Goal: Transaction & Acquisition: Download file/media

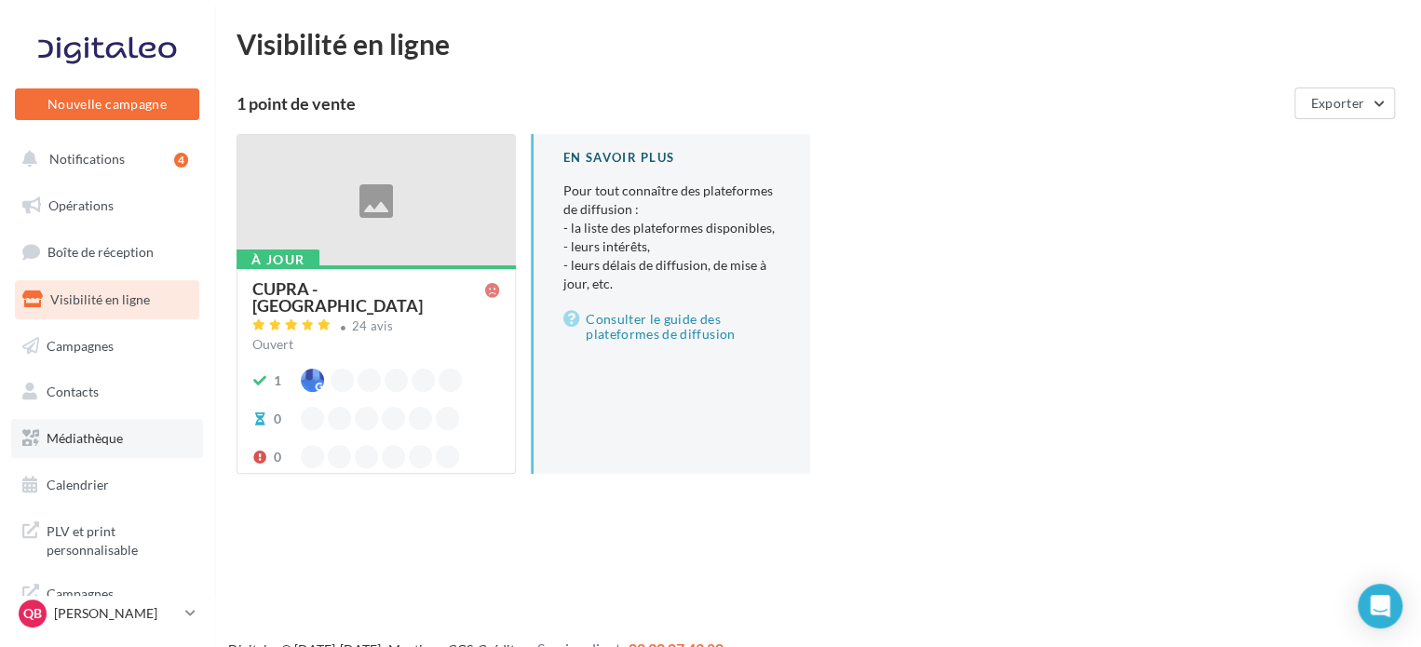
click at [115, 426] on link "Médiathèque" at bounding box center [107, 438] width 192 height 39
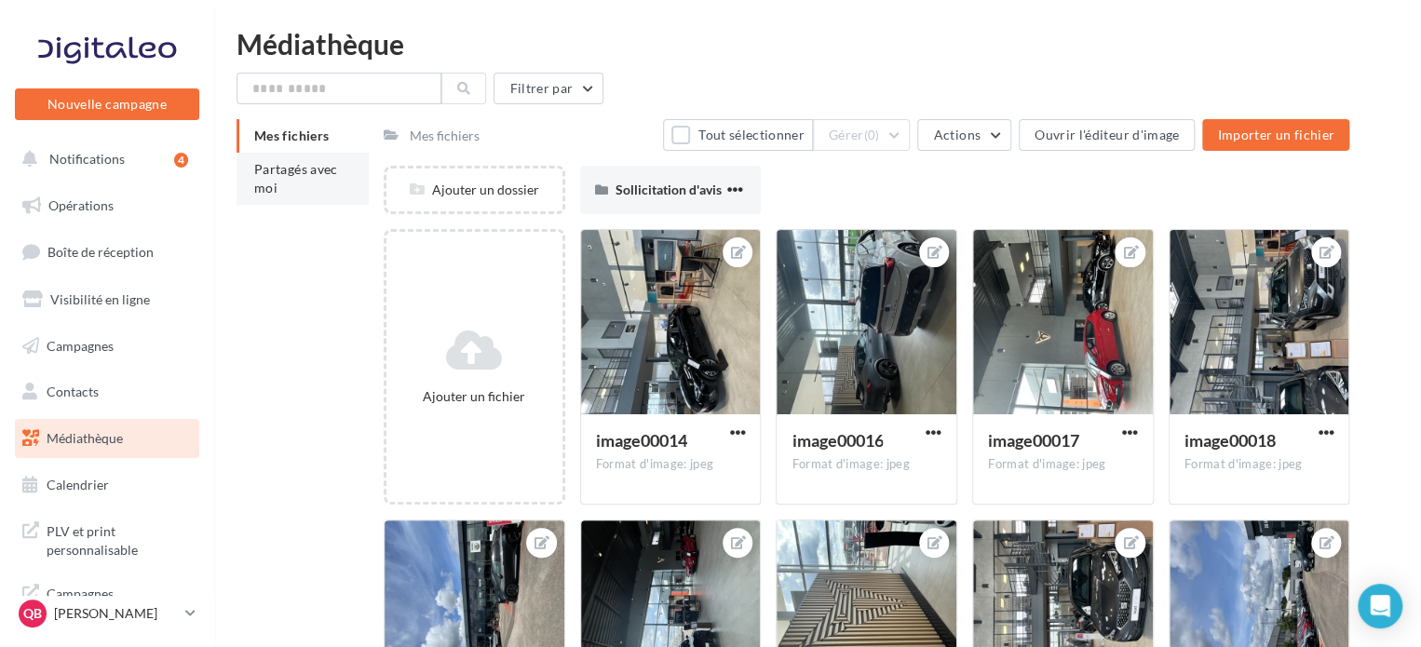
click at [268, 171] on span "Partagés avec moi" at bounding box center [296, 178] width 84 height 34
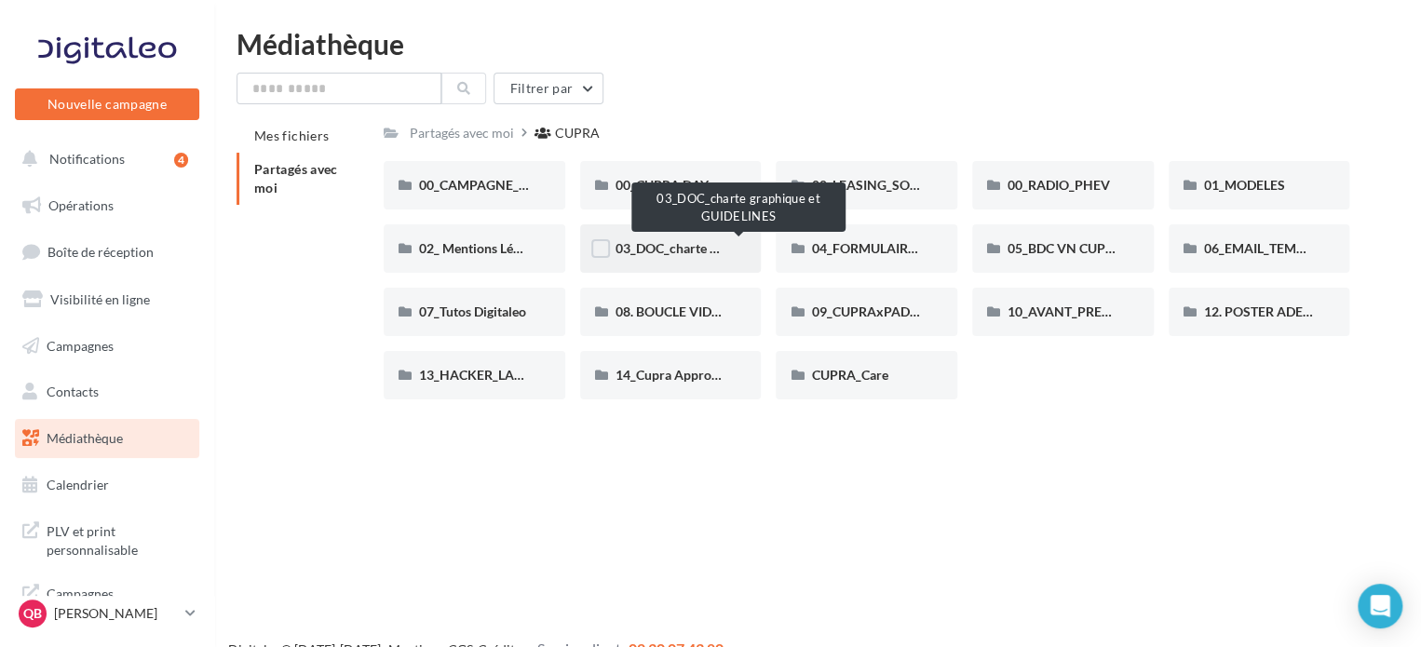
click at [694, 252] on span "03_DOC_charte graphique et GUIDELINES" at bounding box center [737, 248] width 244 height 16
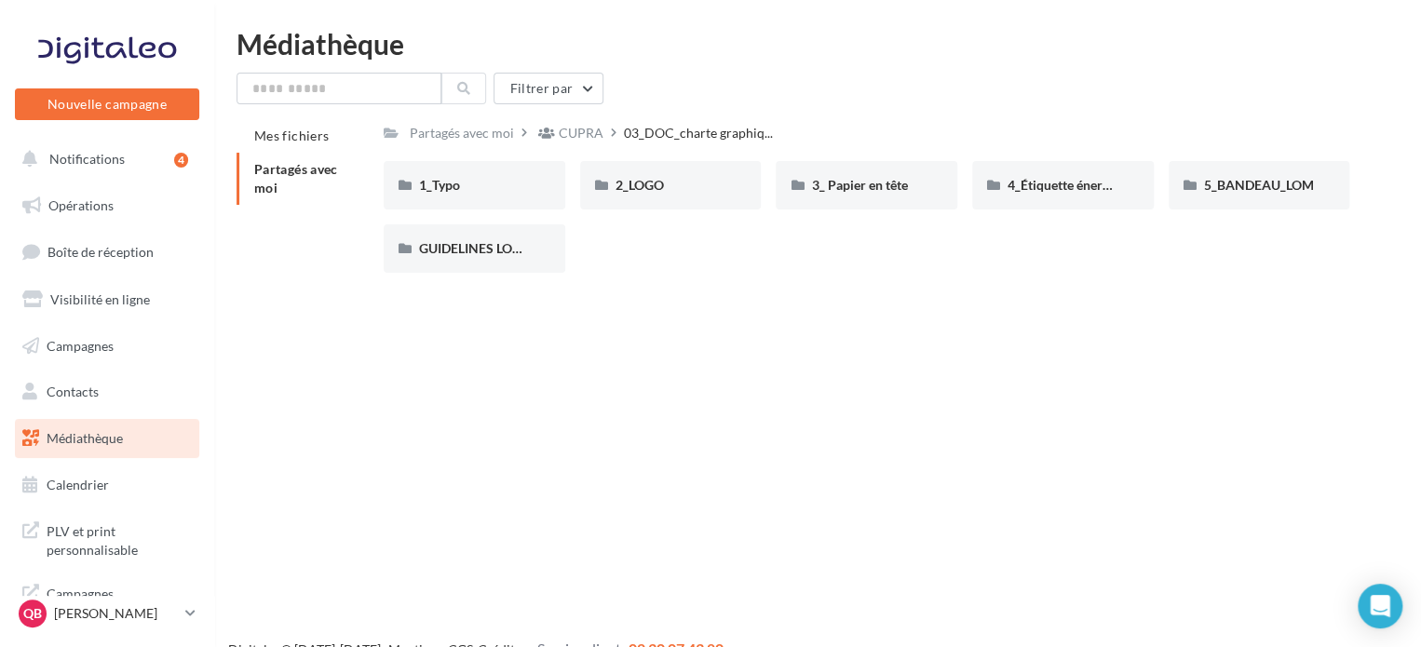
click at [278, 174] on span "Partagés avec moi" at bounding box center [296, 178] width 84 height 34
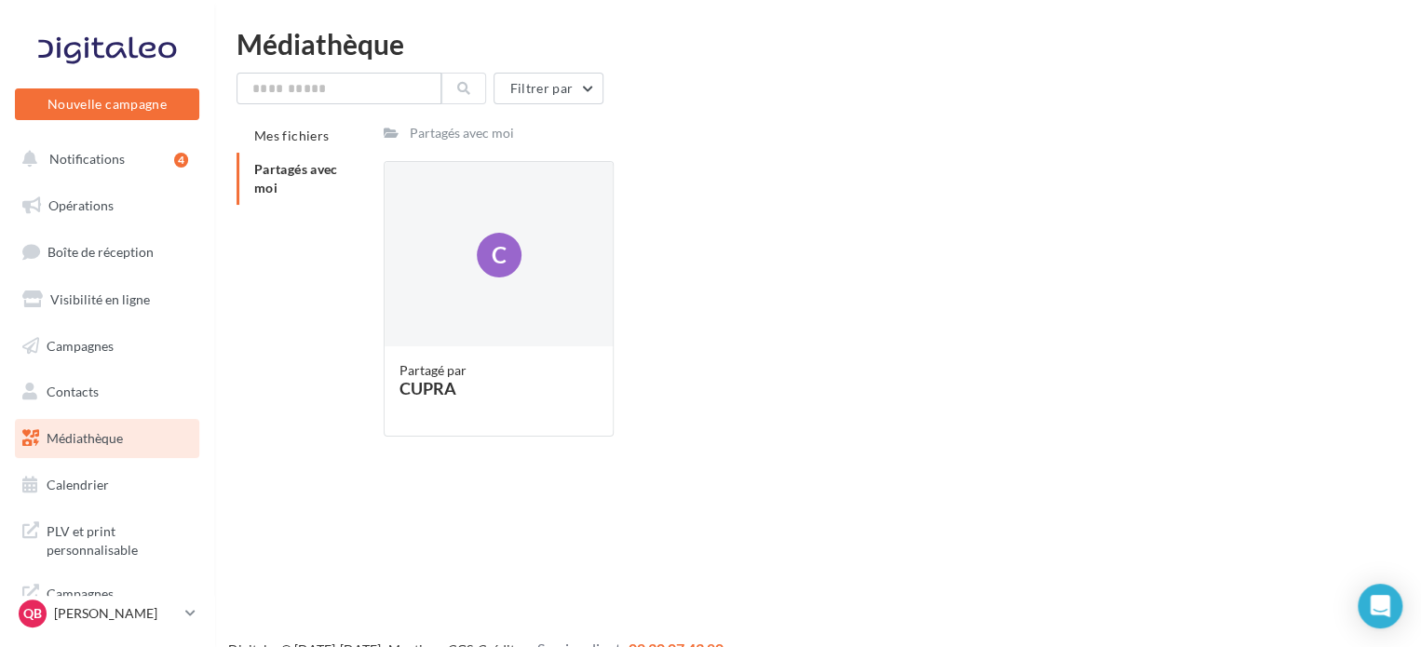
click at [321, 170] on span "Partagés avec moi" at bounding box center [296, 178] width 84 height 34
click at [468, 257] on div "C" at bounding box center [498, 255] width 228 height 186
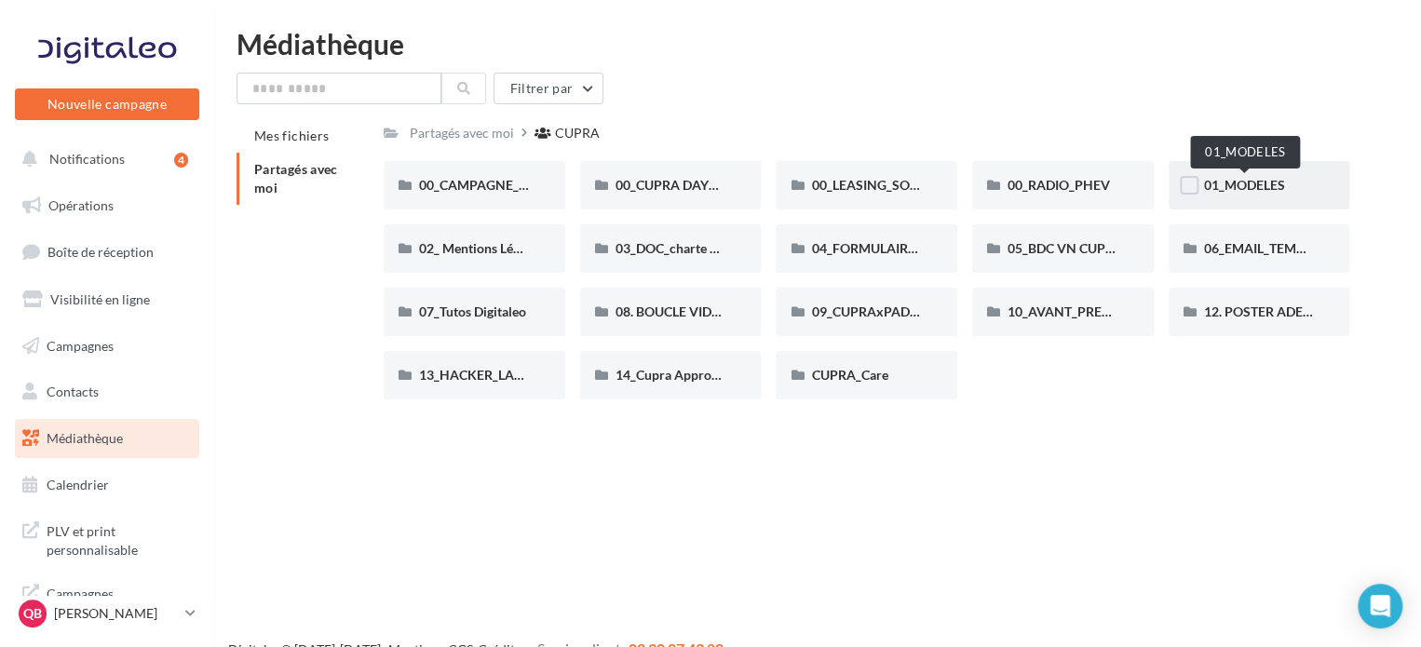
click at [1217, 181] on span "01_MODELES" at bounding box center [1244, 185] width 81 height 16
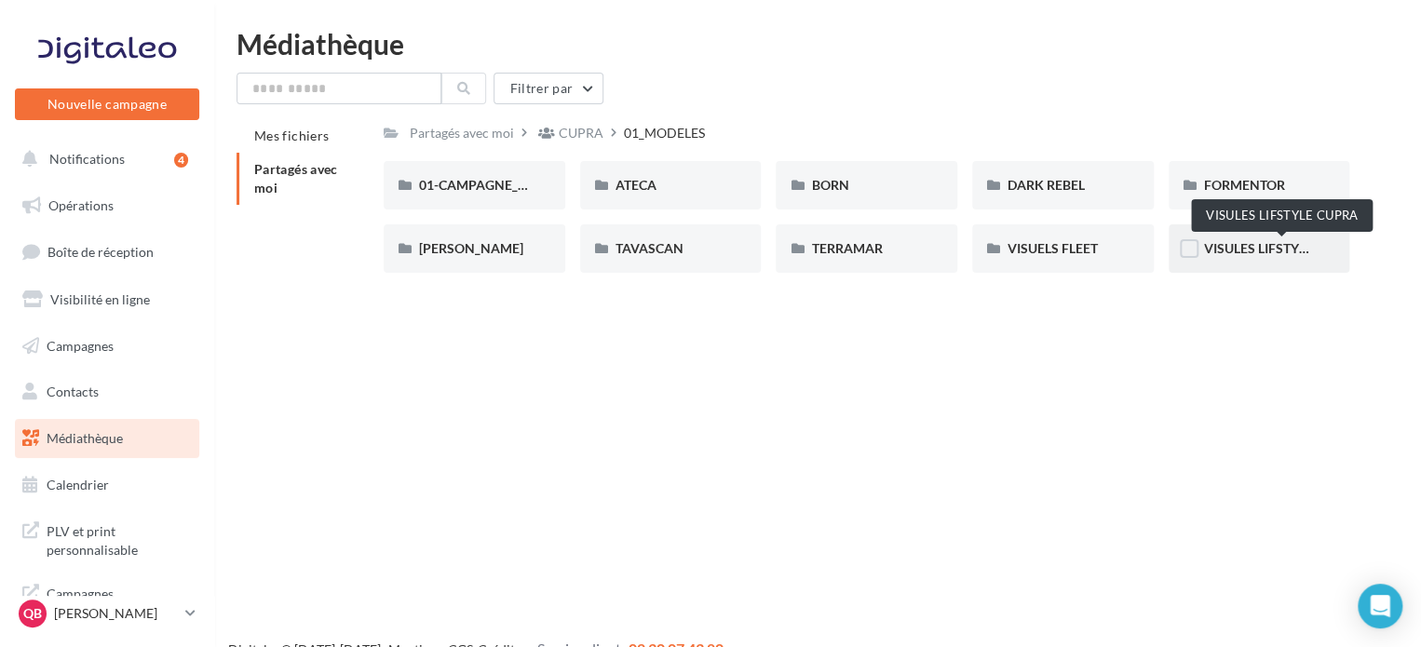
click at [1262, 251] on span "VISULES LIFSTYLE CUPRA" at bounding box center [1281, 248] width 155 height 16
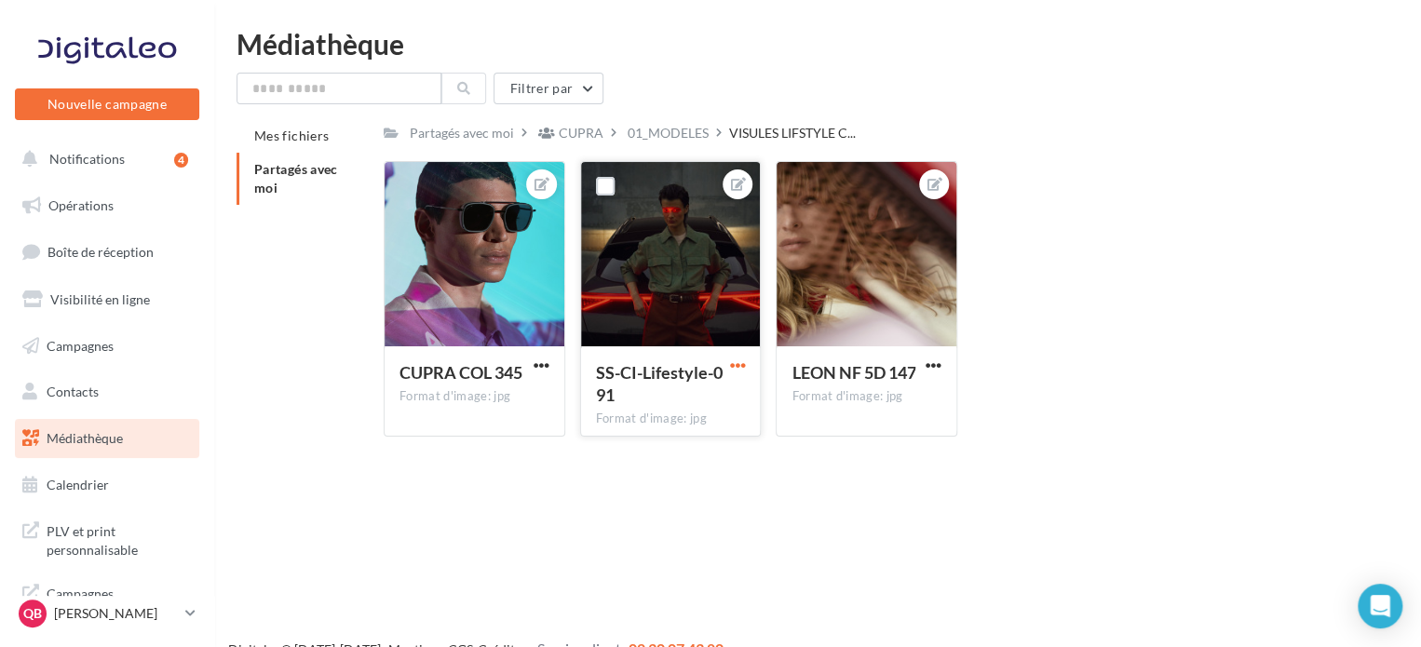
click at [740, 368] on span "button" at bounding box center [737, 365] width 16 height 16
click at [638, 454] on button "Télécharger" at bounding box center [650, 450] width 196 height 48
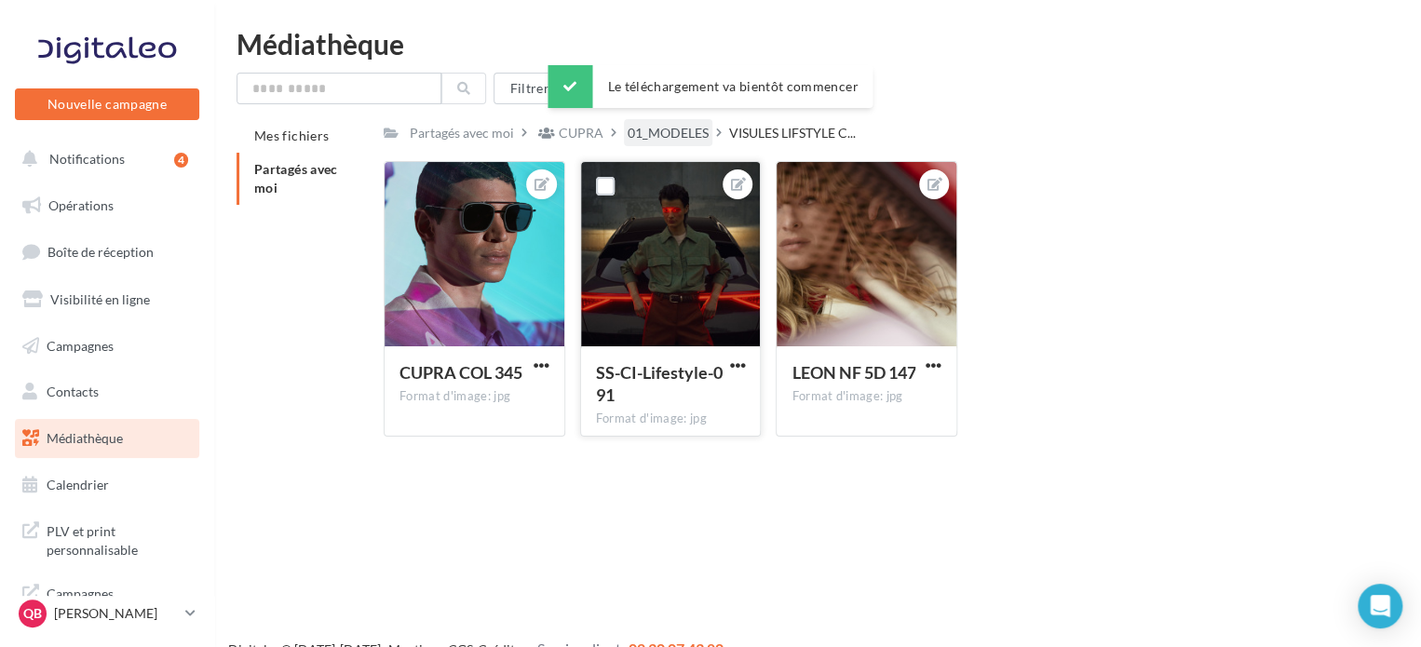
click at [689, 133] on div "01_MODELES" at bounding box center [667, 133] width 81 height 19
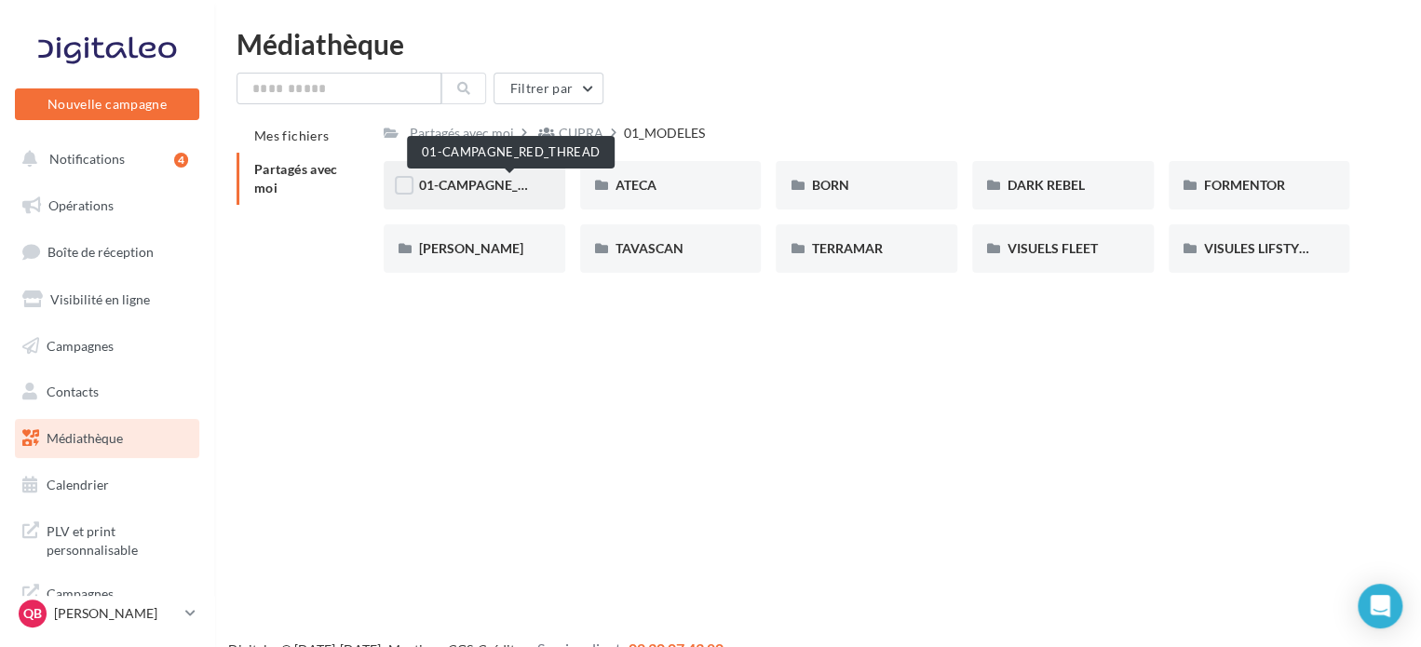
click at [503, 189] on span "01-CAMPAGNE_RED_THREAD" at bounding box center [510, 185] width 182 height 16
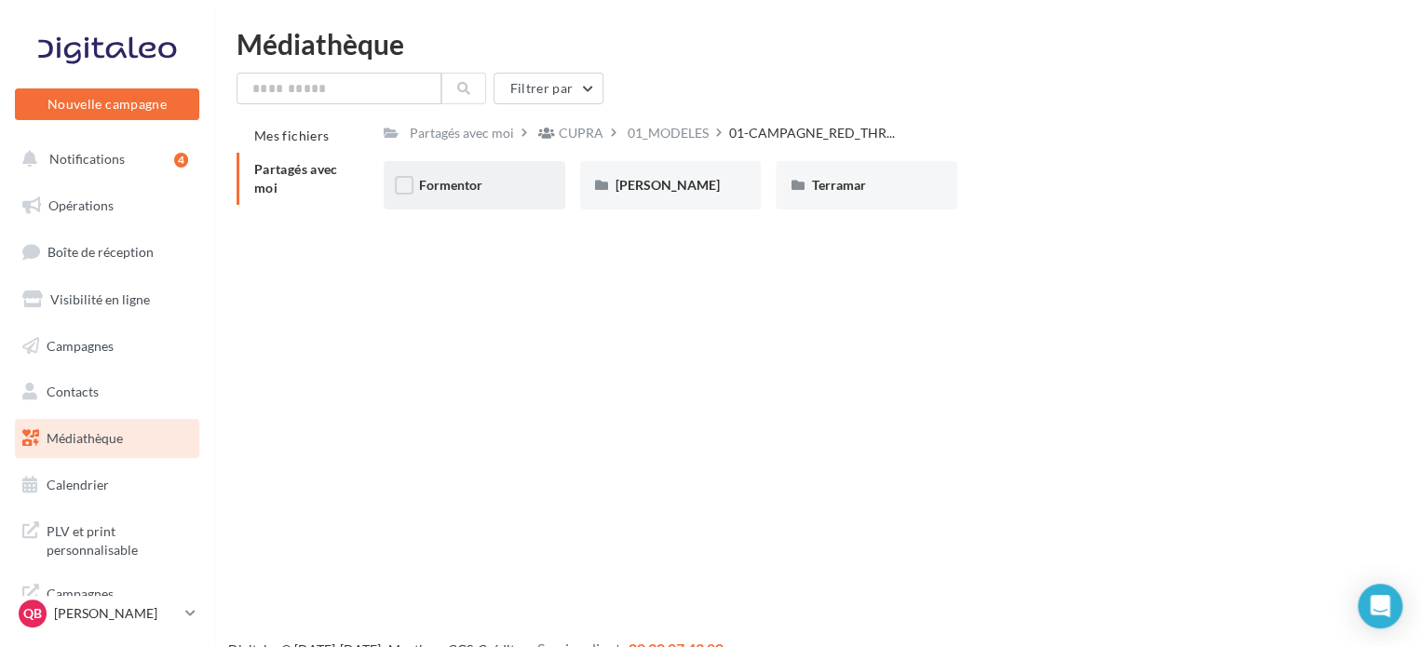
click at [528, 204] on div "Formentor" at bounding box center [475, 185] width 182 height 48
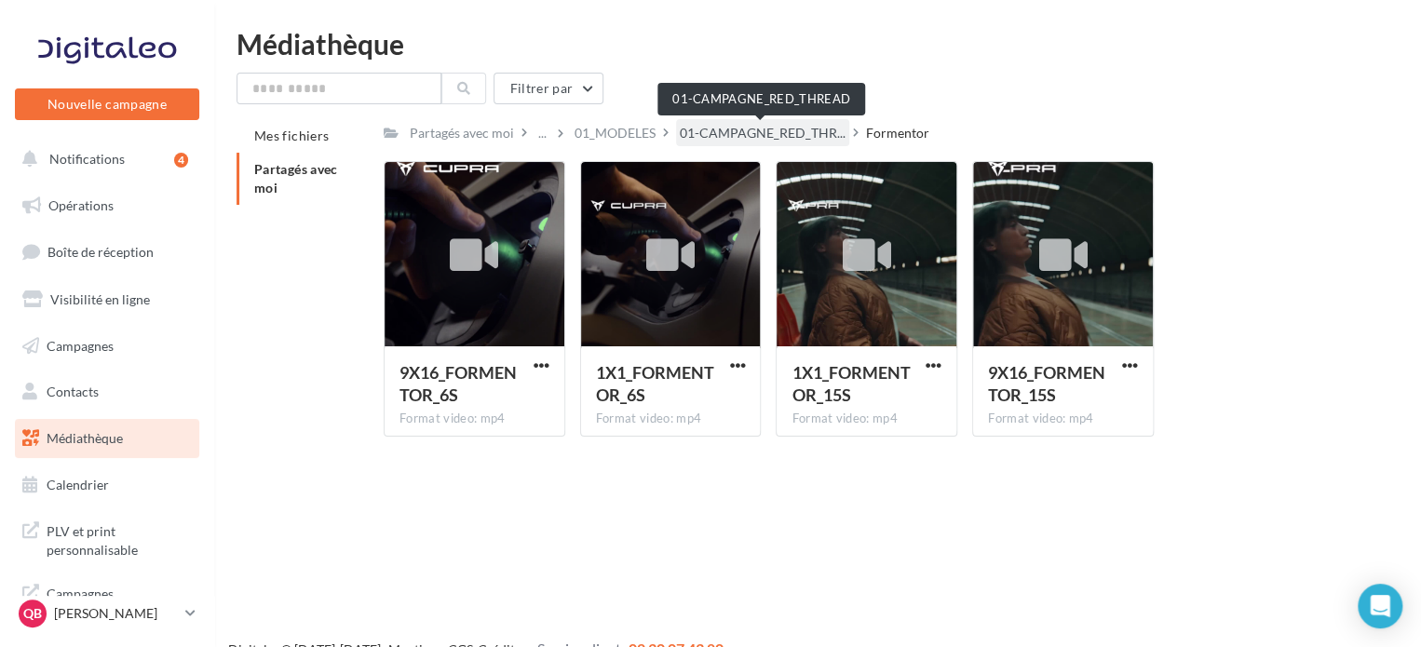
click at [795, 139] on span "01-CAMPAGNE_RED_THR..." at bounding box center [763, 133] width 166 height 19
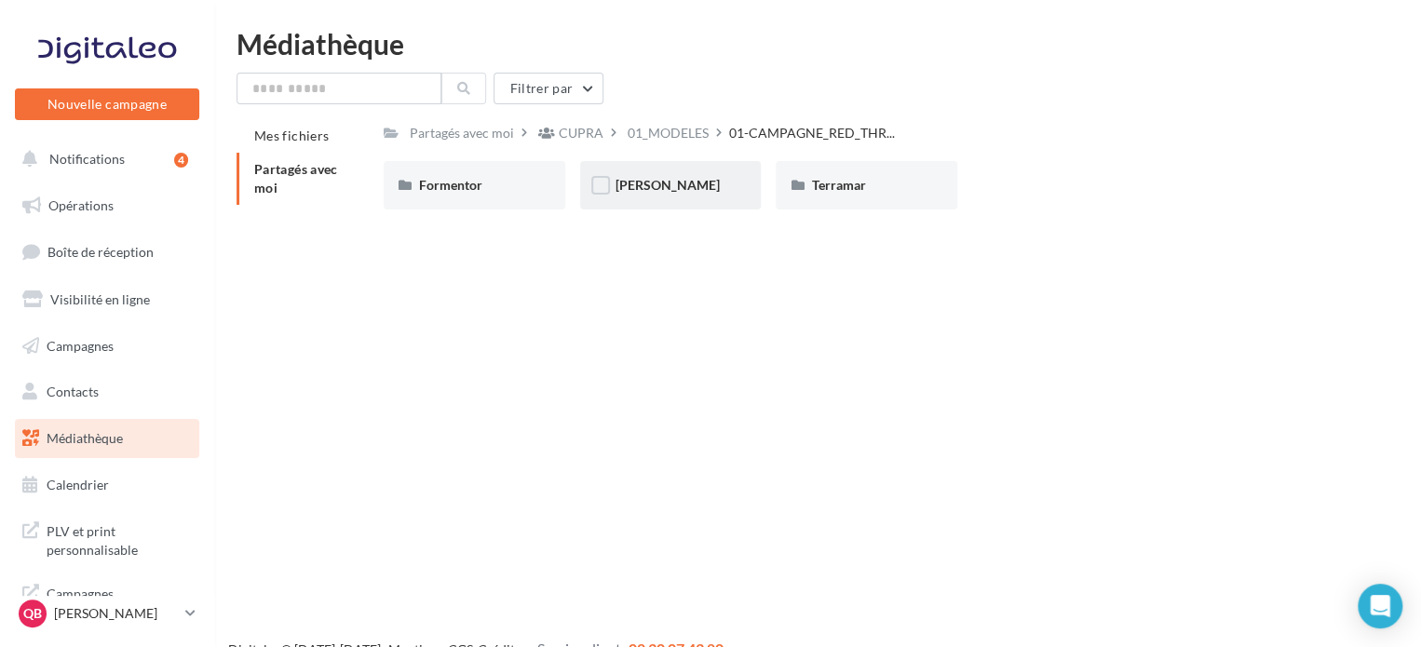
click at [654, 191] on div "Leon" at bounding box center [670, 185] width 111 height 19
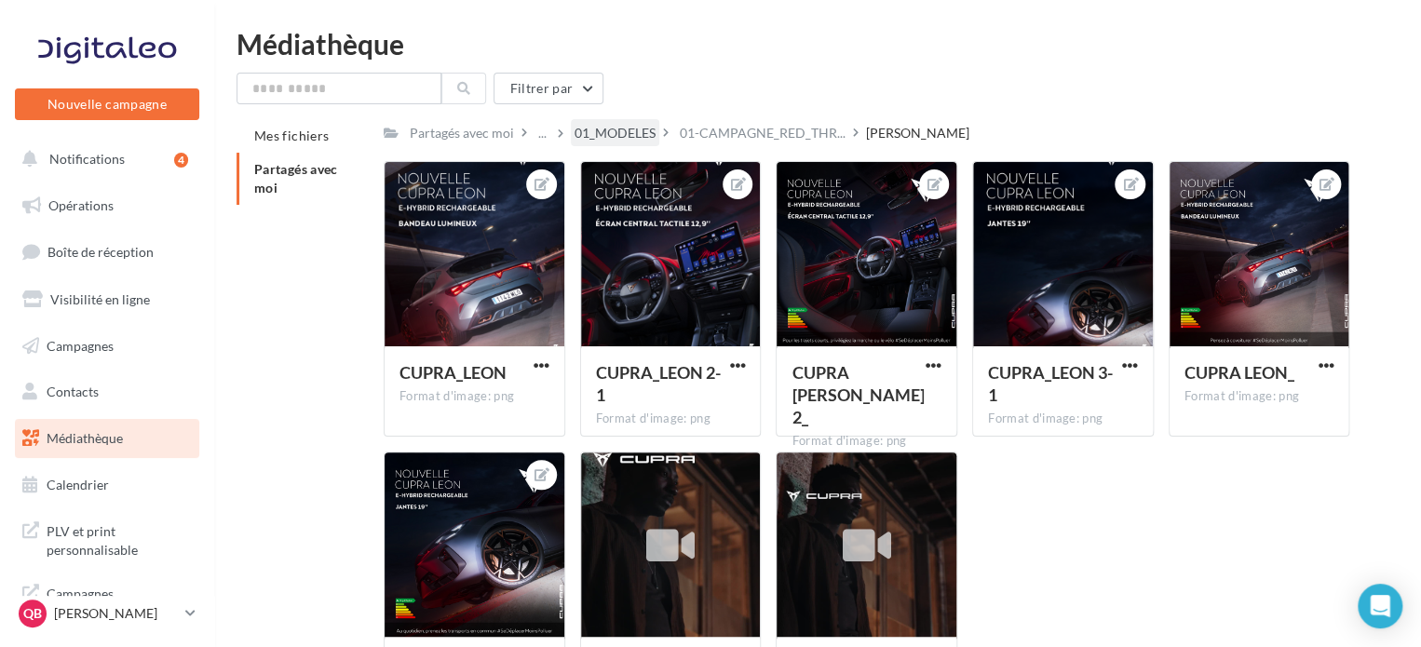
click at [643, 131] on div "01_MODELES" at bounding box center [614, 133] width 81 height 19
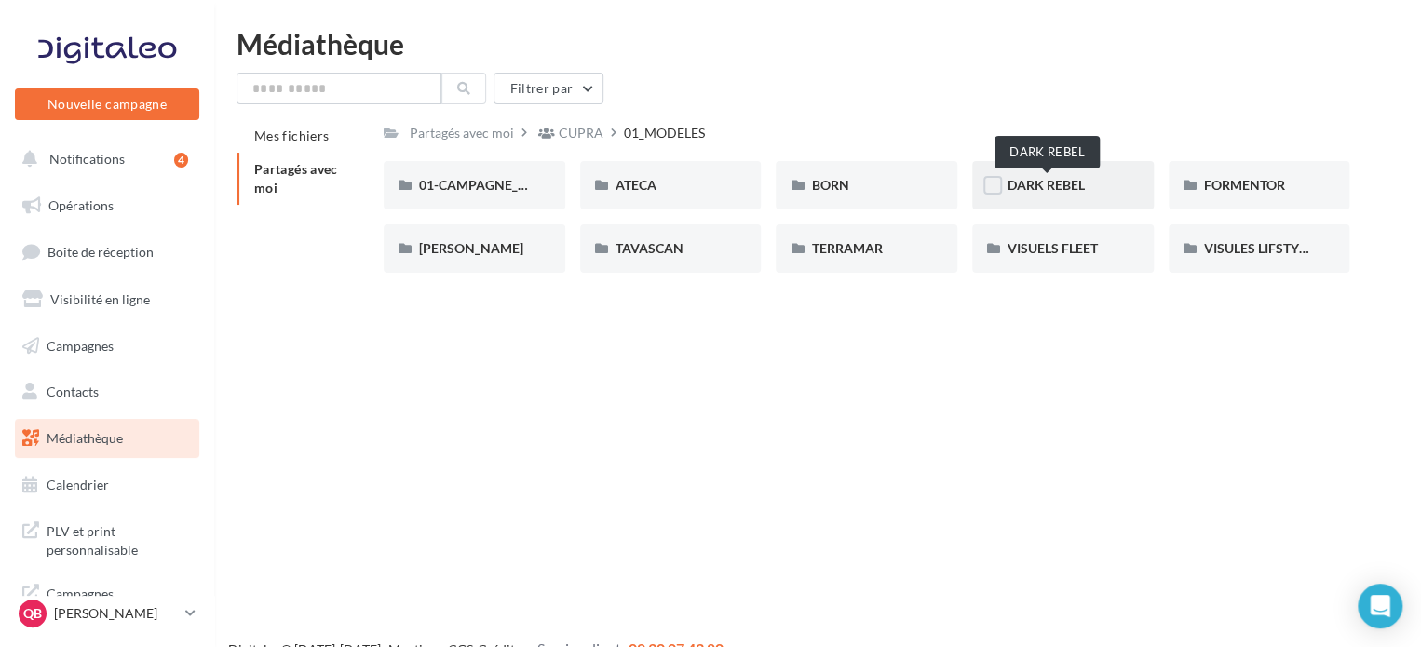
click at [1059, 188] on span "DARK REBEL" at bounding box center [1045, 185] width 77 height 16
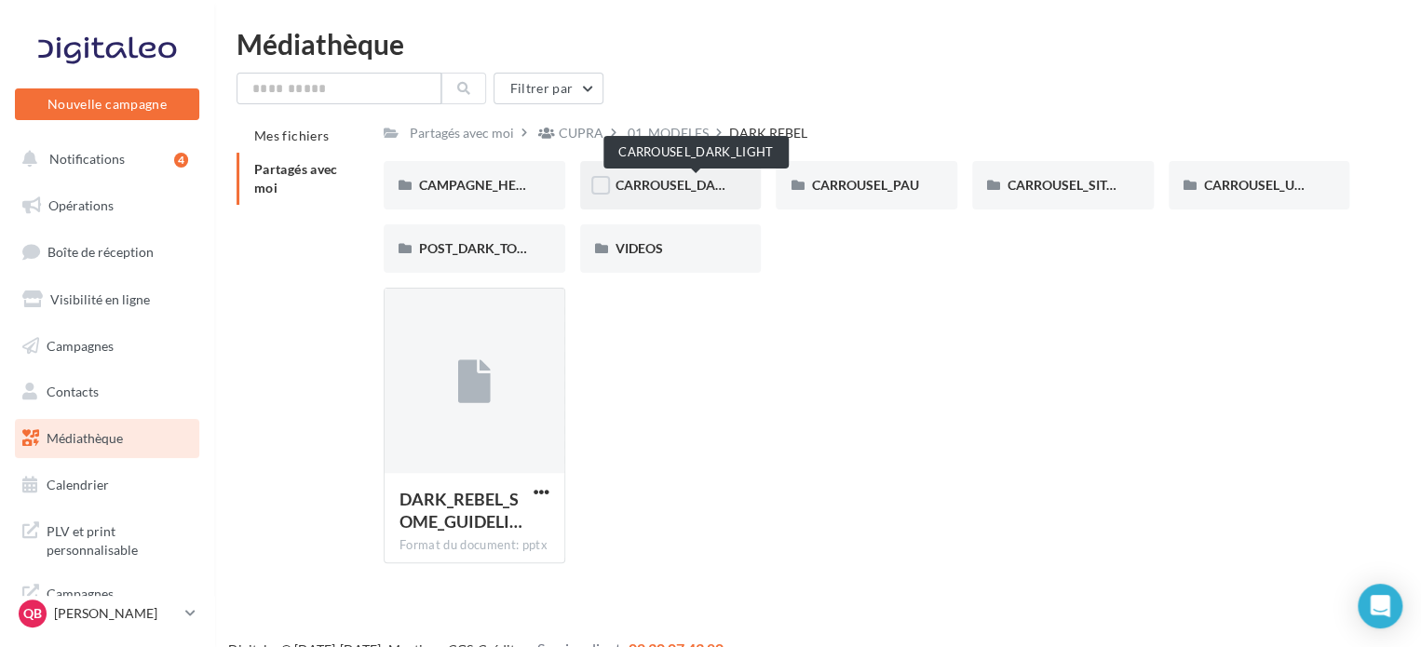
click at [685, 189] on span "CARROUSEL_DARK_LIGHT" at bounding box center [695, 185] width 160 height 16
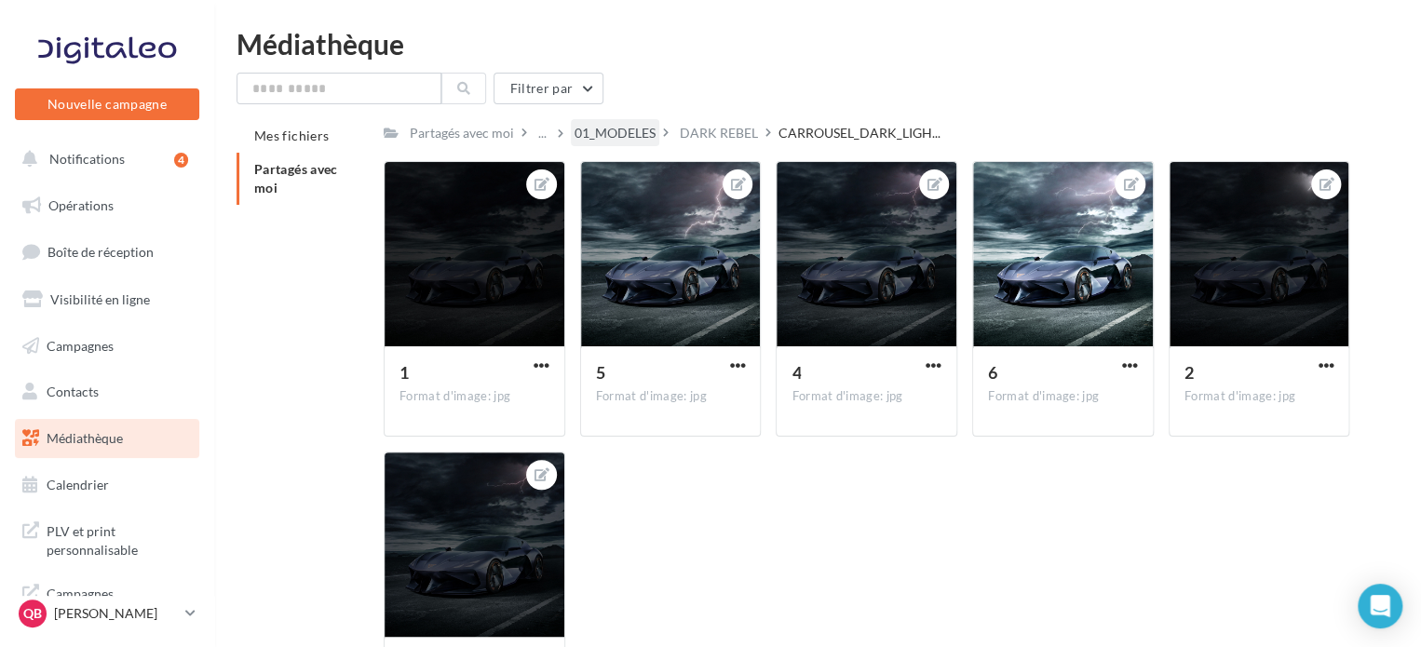
click at [621, 138] on div "01_MODELES" at bounding box center [614, 133] width 81 height 19
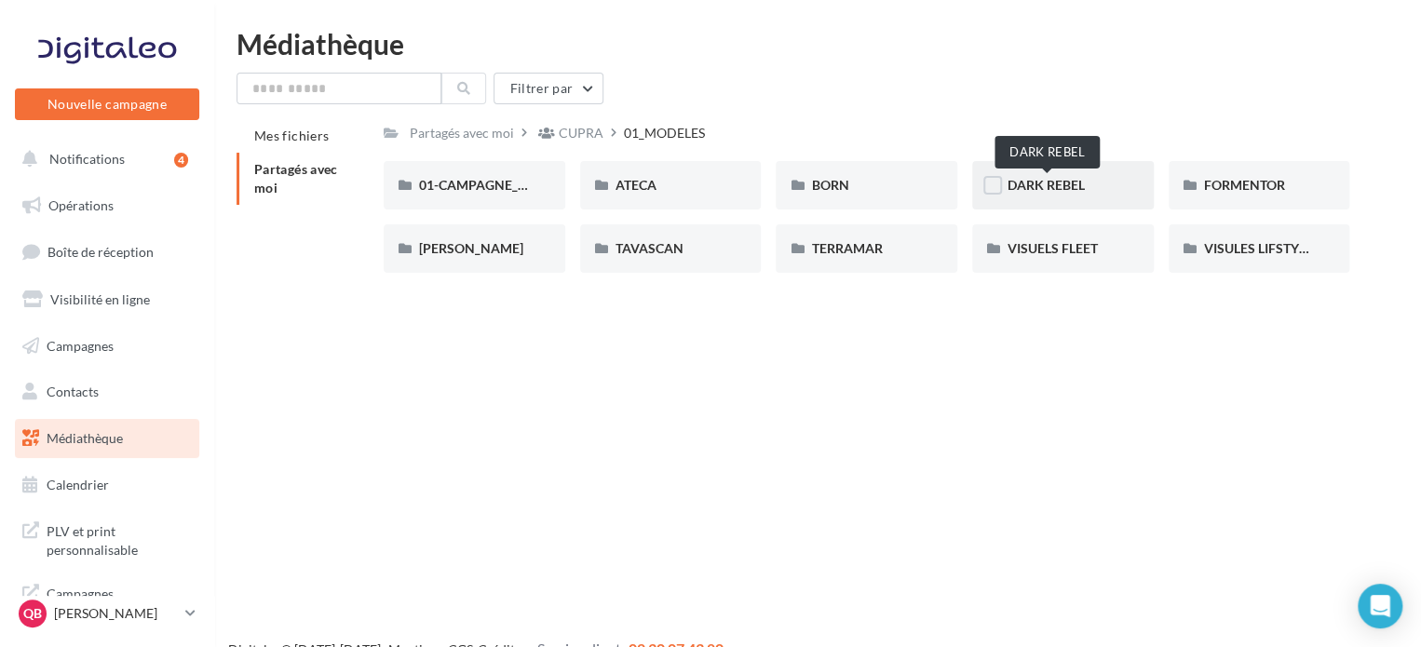
click at [1048, 181] on span "DARK REBEL" at bounding box center [1045, 185] width 77 height 16
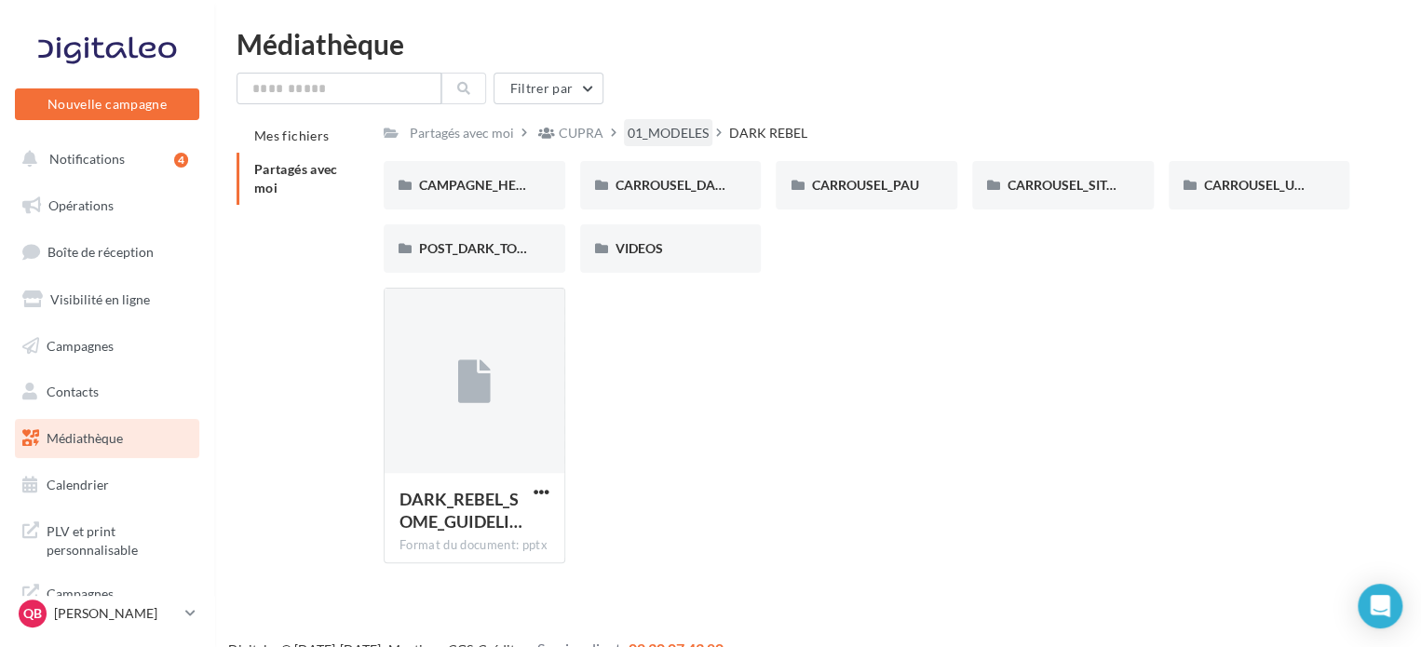
click at [667, 136] on div "01_MODELES" at bounding box center [667, 133] width 81 height 19
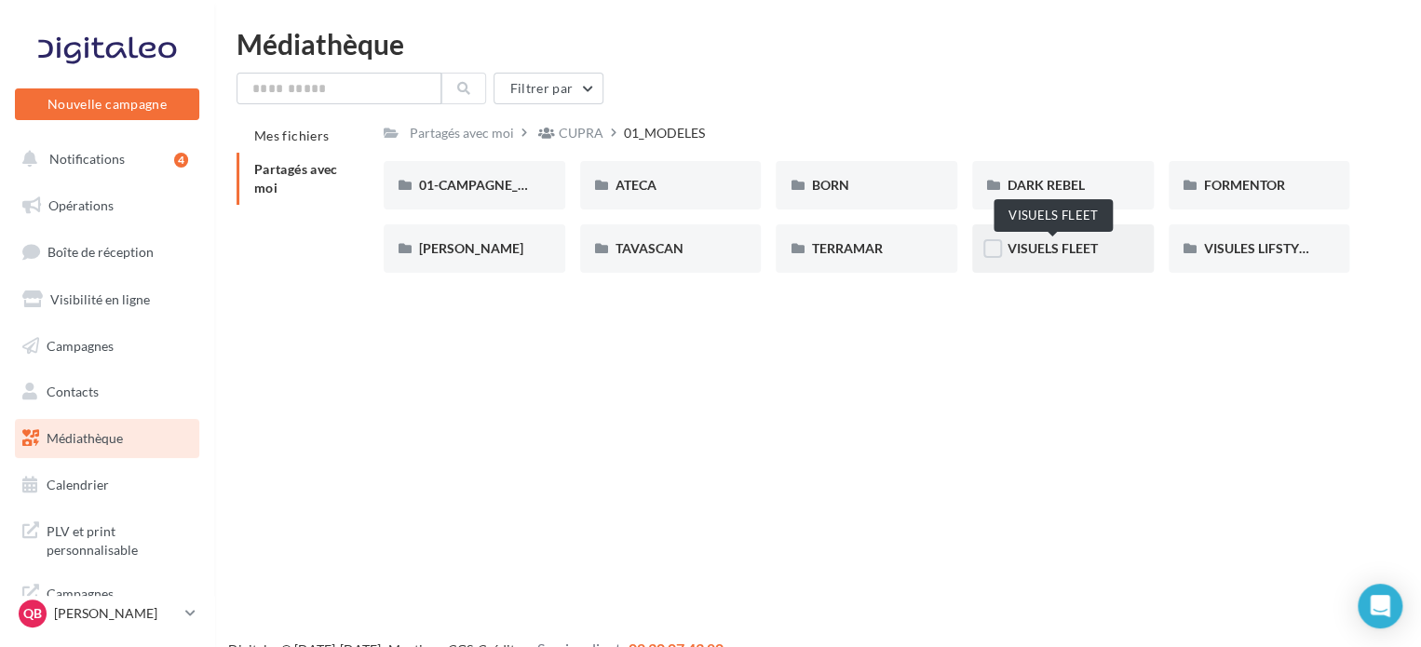
click at [1091, 253] on span "VISUELS FLEET" at bounding box center [1052, 248] width 90 height 16
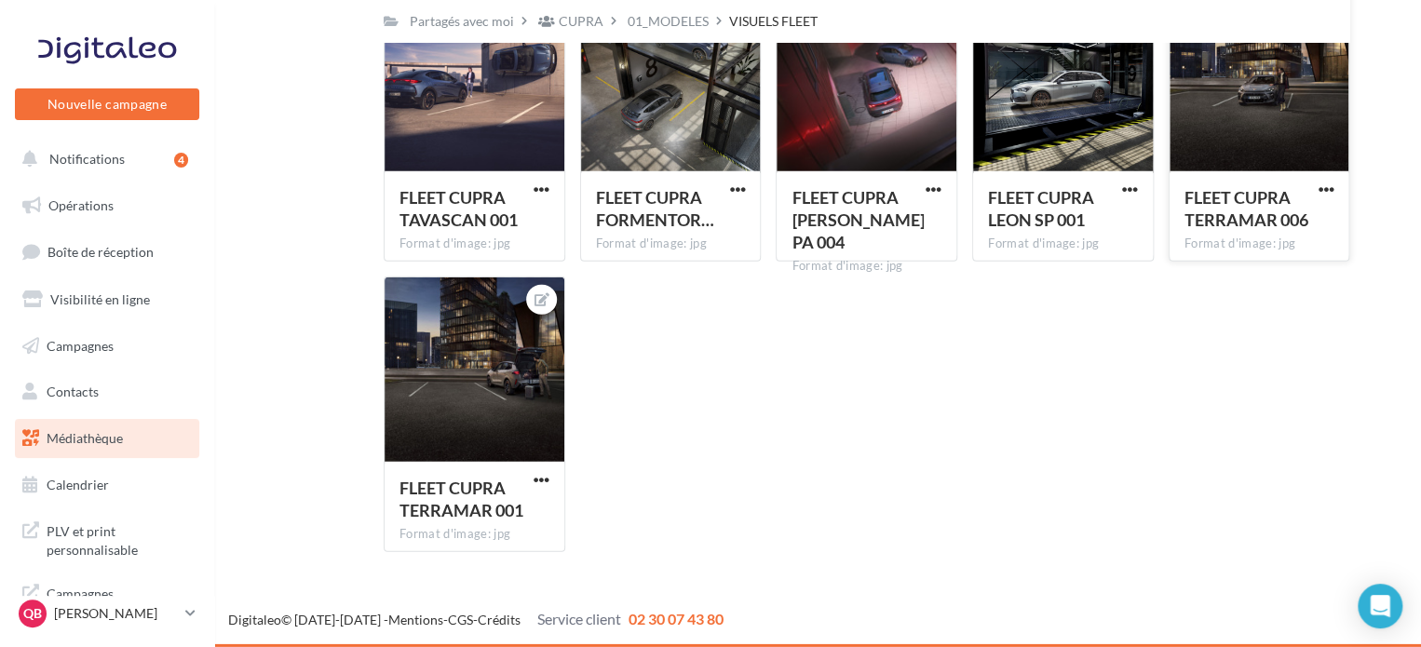
scroll to position [2405, 0]
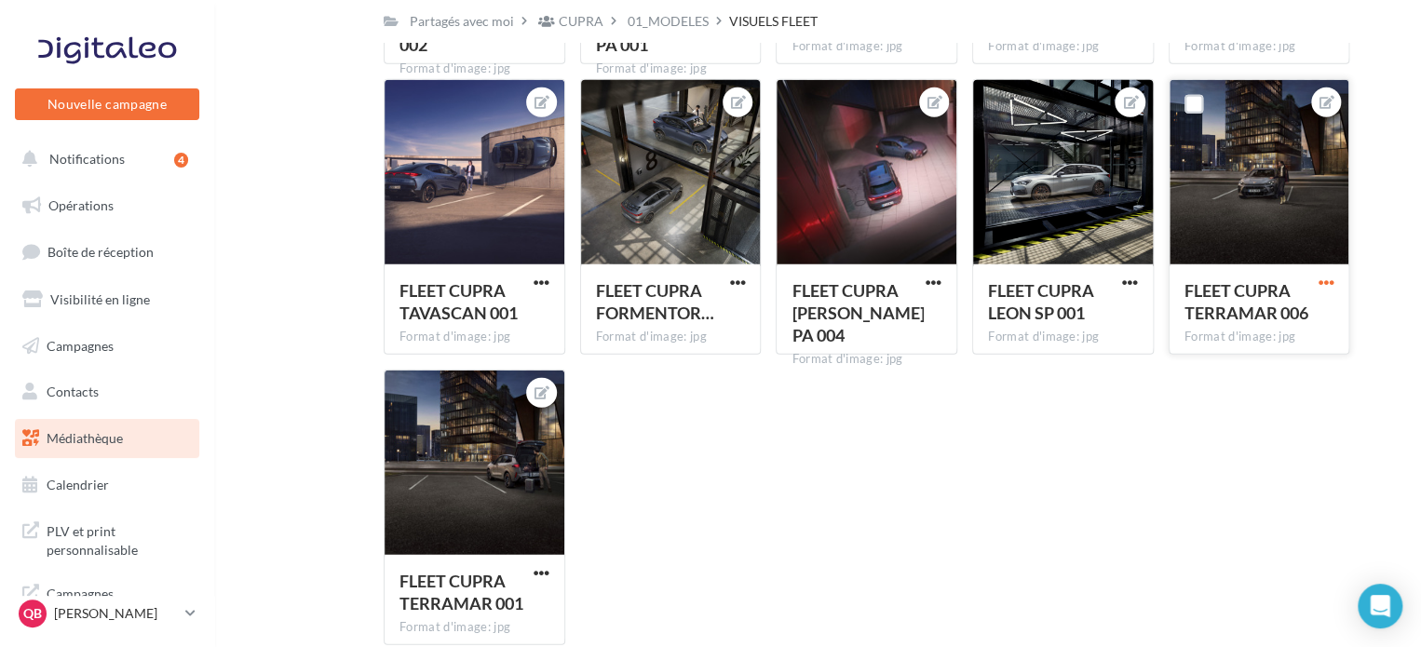
click at [1317, 285] on span "button" at bounding box center [1325, 283] width 16 height 16
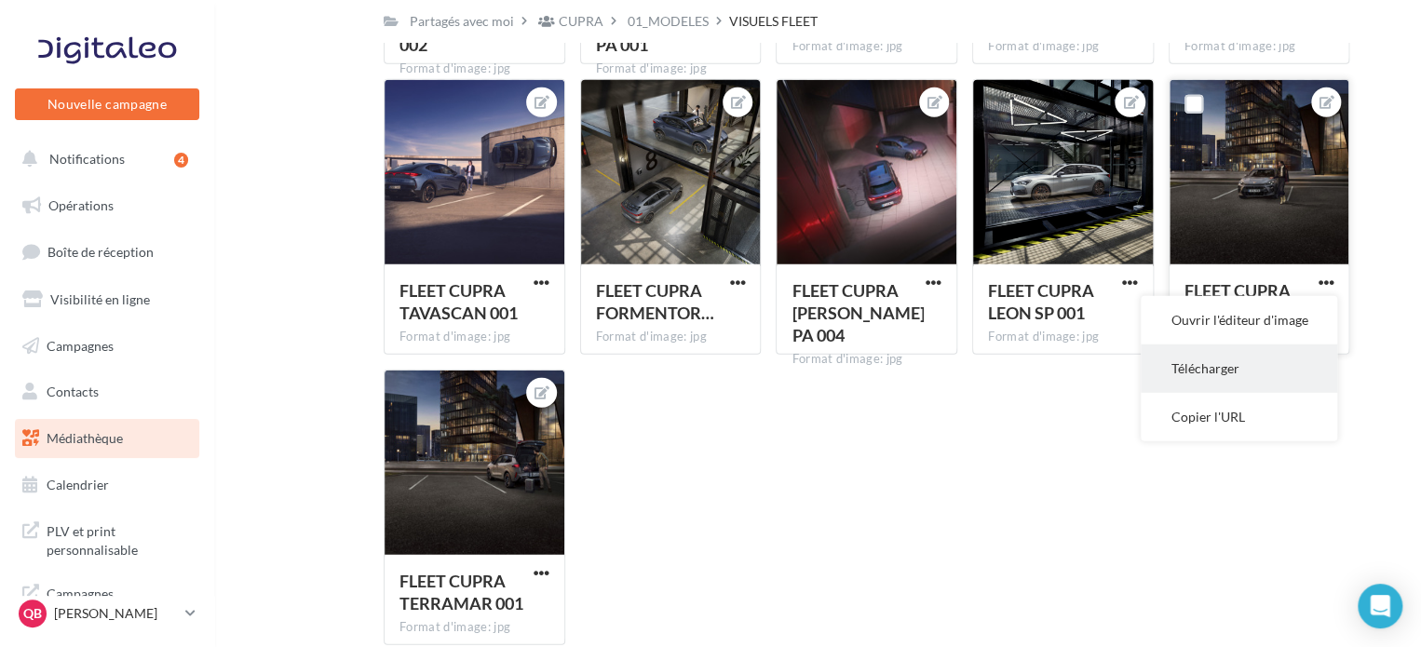
click at [1229, 365] on button "Télécharger" at bounding box center [1238, 368] width 196 height 48
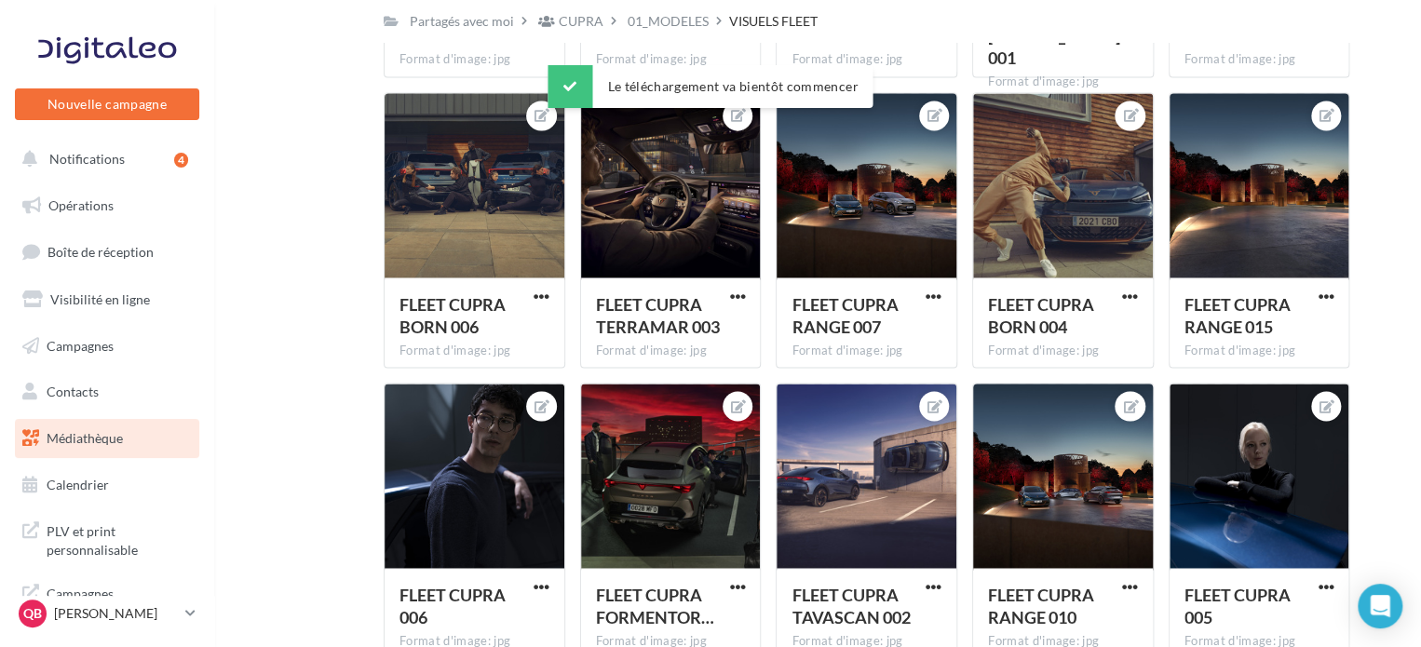
scroll to position [1381, 0]
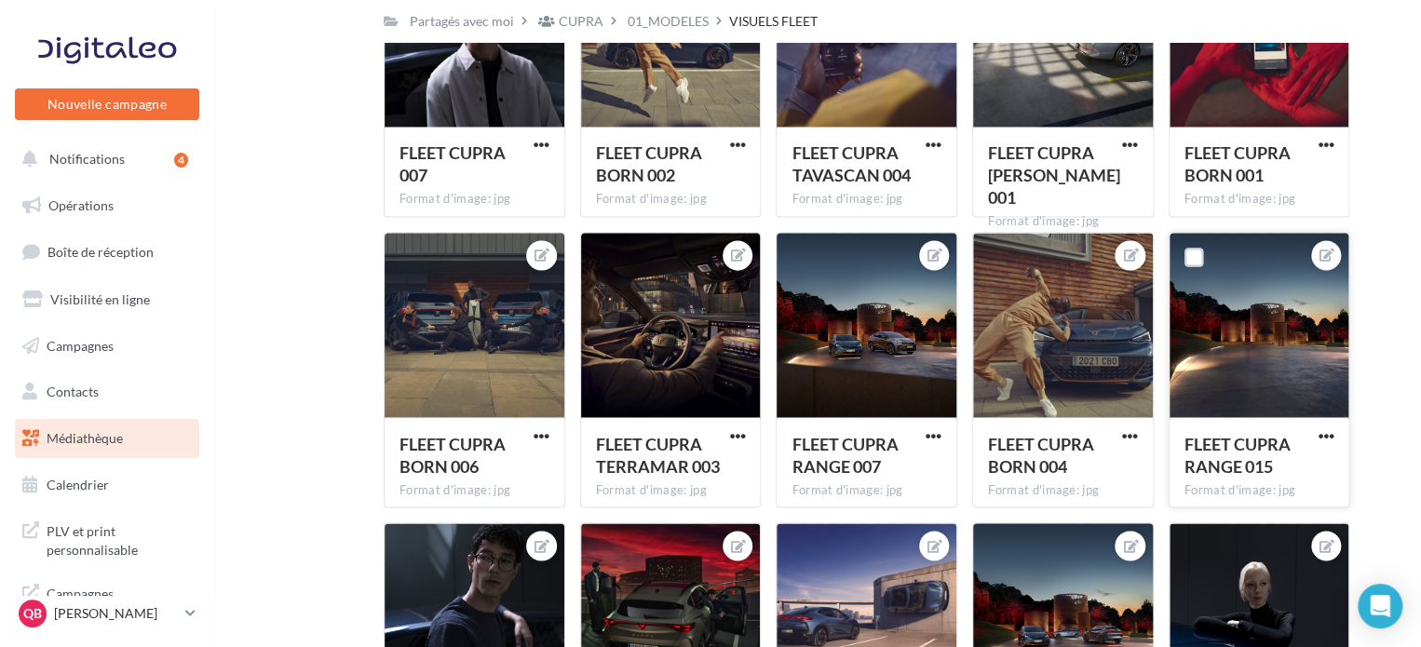
click at [1315, 438] on button "button" at bounding box center [1325, 436] width 23 height 19
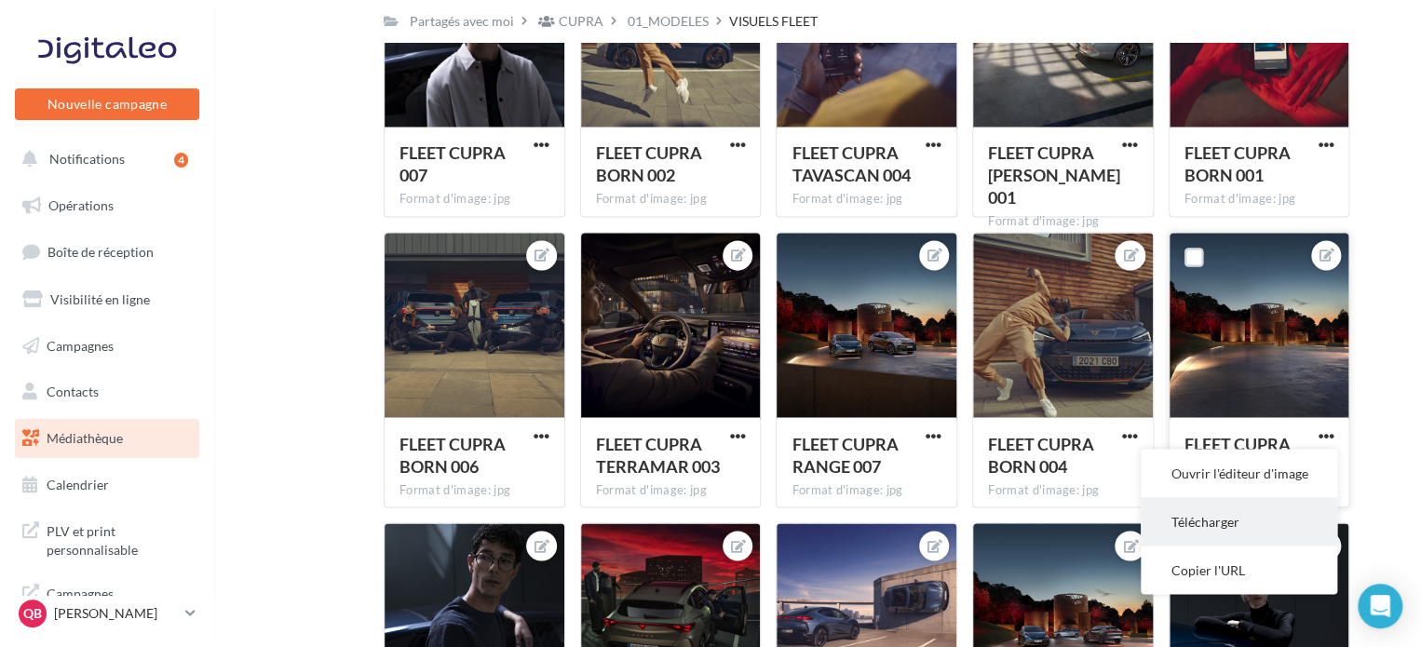
click at [1244, 506] on button "Télécharger" at bounding box center [1238, 521] width 196 height 48
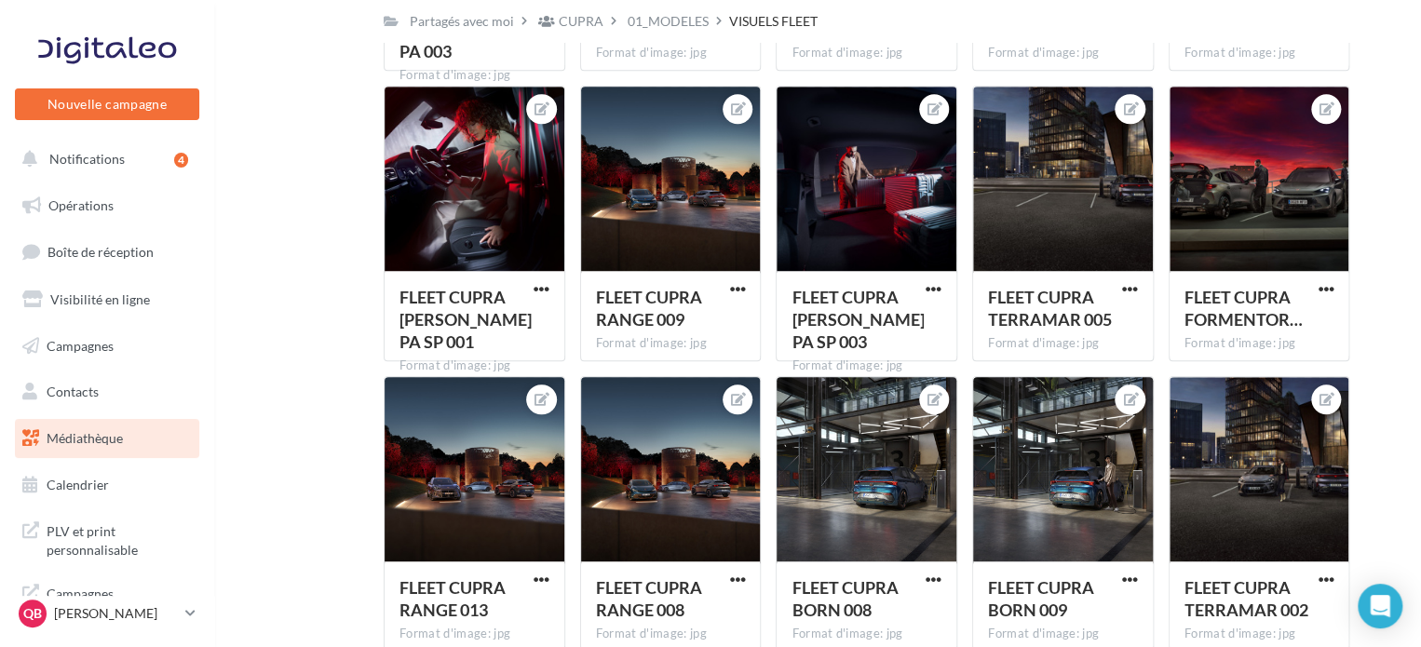
scroll to position [543, 0]
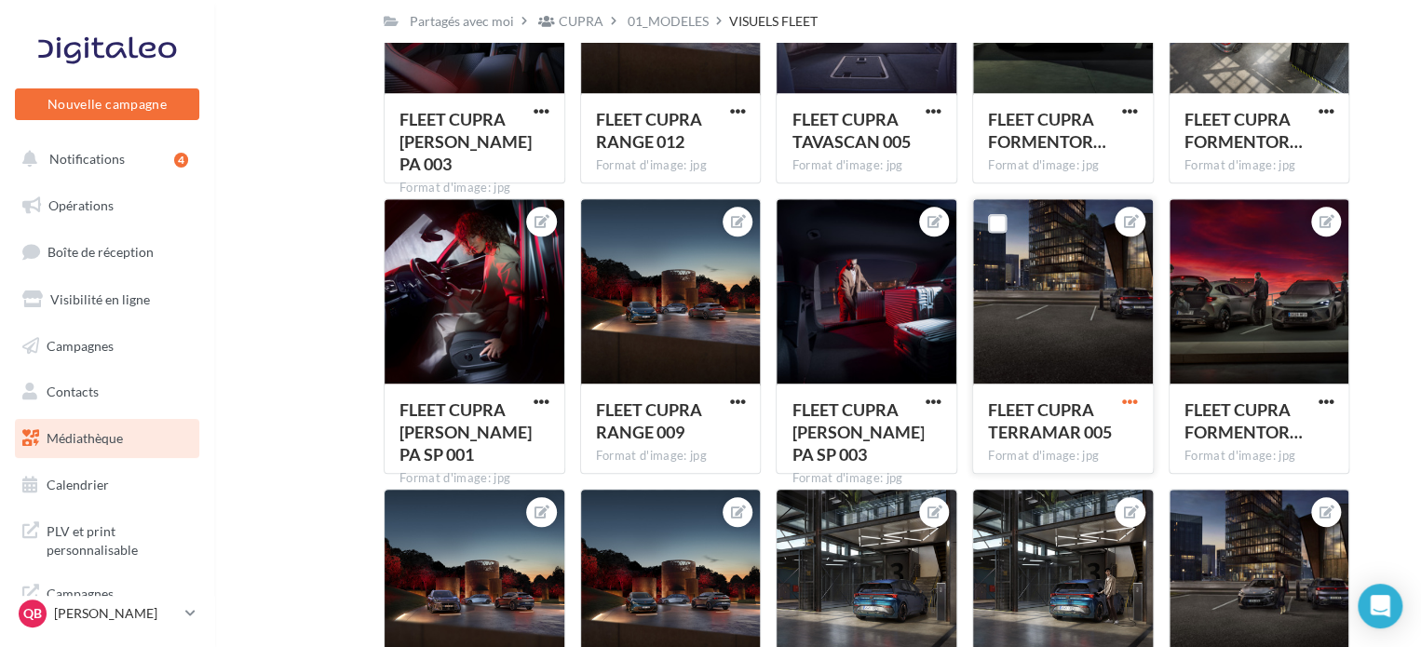
click at [1133, 401] on span "button" at bounding box center [1130, 402] width 16 height 16
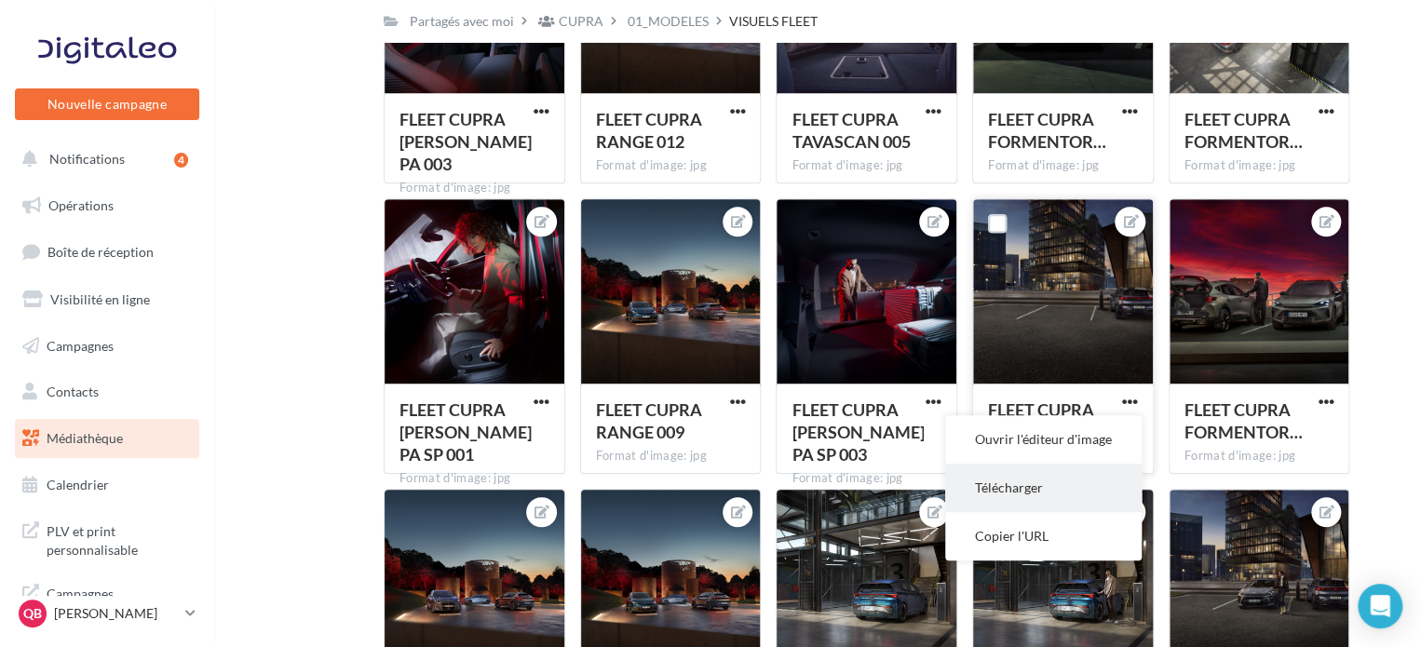
click at [1029, 496] on button "Télécharger" at bounding box center [1043, 488] width 196 height 48
